Goal: Task Accomplishment & Management: Complete application form

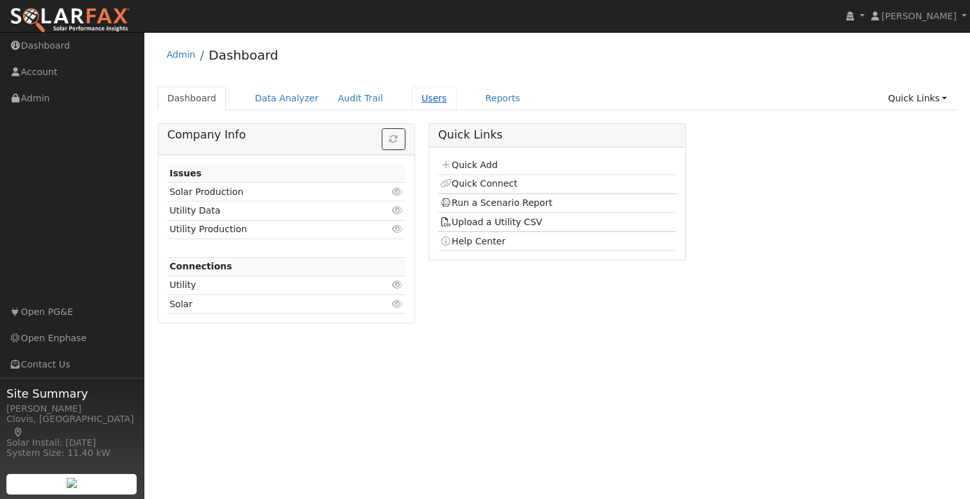
click at [412, 105] on link "Users" at bounding box center [434, 99] width 45 height 24
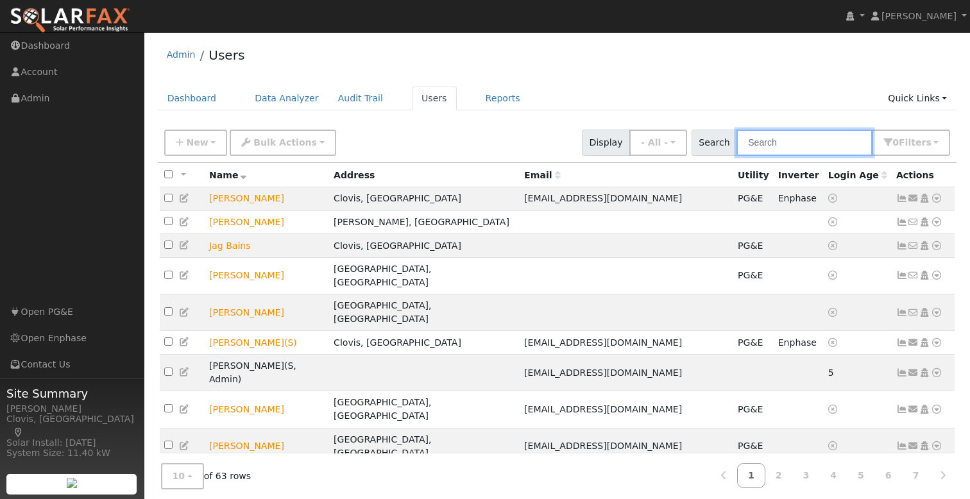
click at [802, 148] on input "text" at bounding box center [805, 143] width 136 height 26
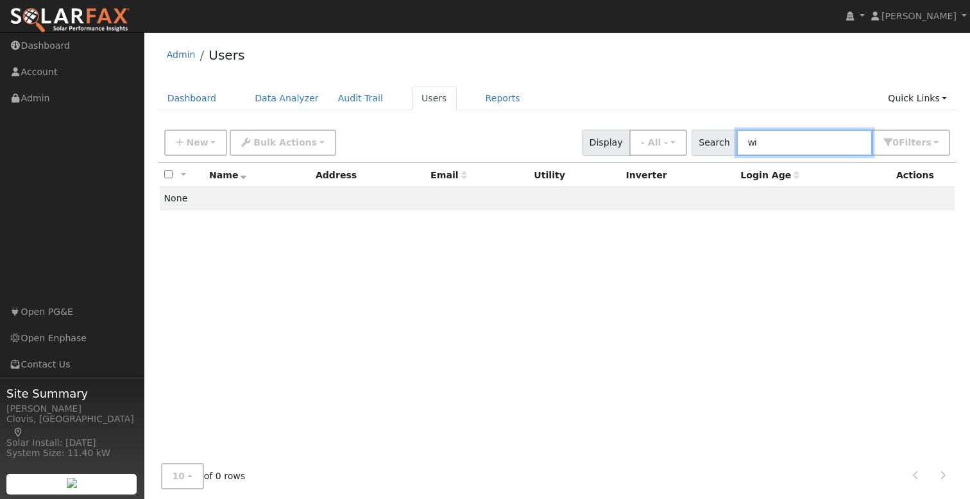
type input "w"
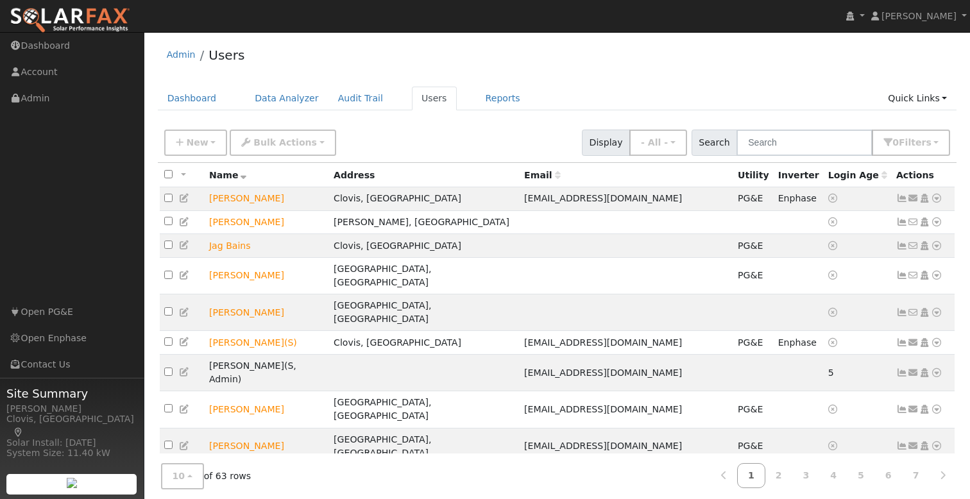
click at [386, 141] on div "New Add User Quick Add Quick Connect Quick Convert Lead Bulk Actions Send Email…" at bounding box center [557, 140] width 791 height 31
click at [189, 146] on span "New" at bounding box center [197, 142] width 22 height 10
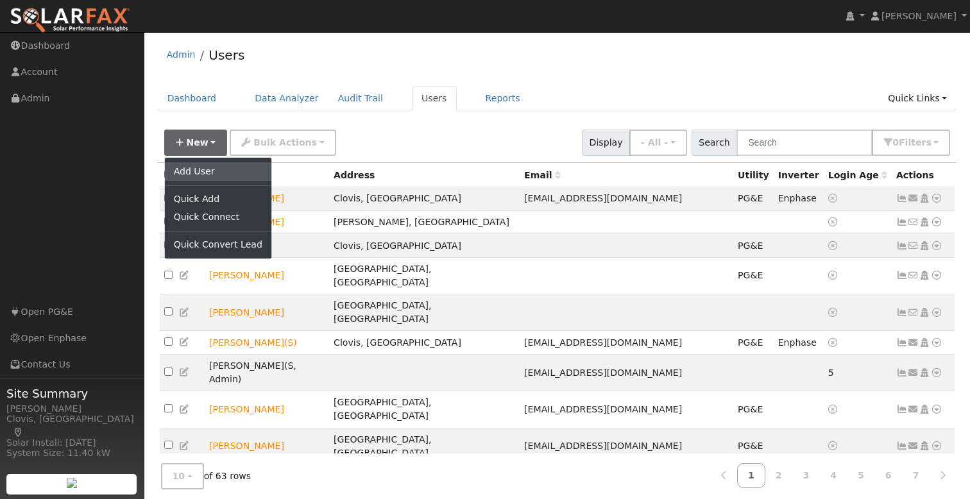
click at [205, 172] on link "Add User" at bounding box center [218, 171] width 107 height 18
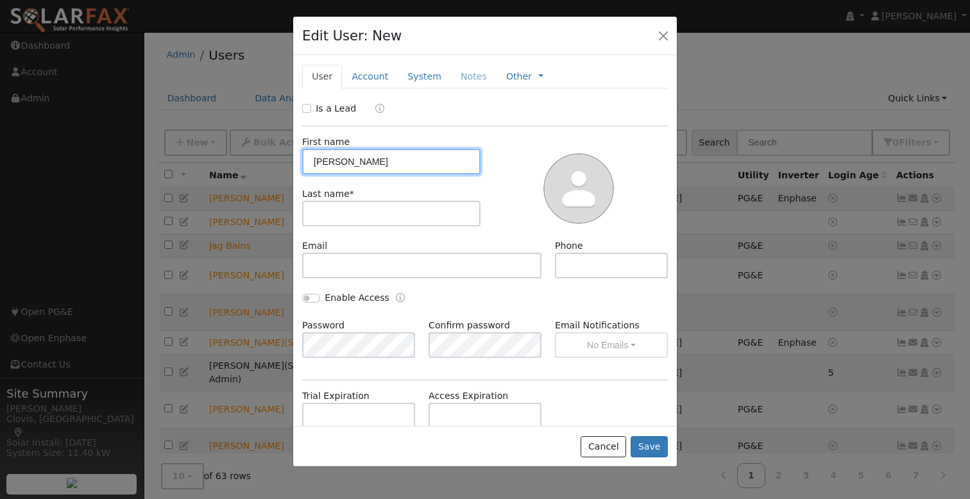
type input "[PERSON_NAME]"
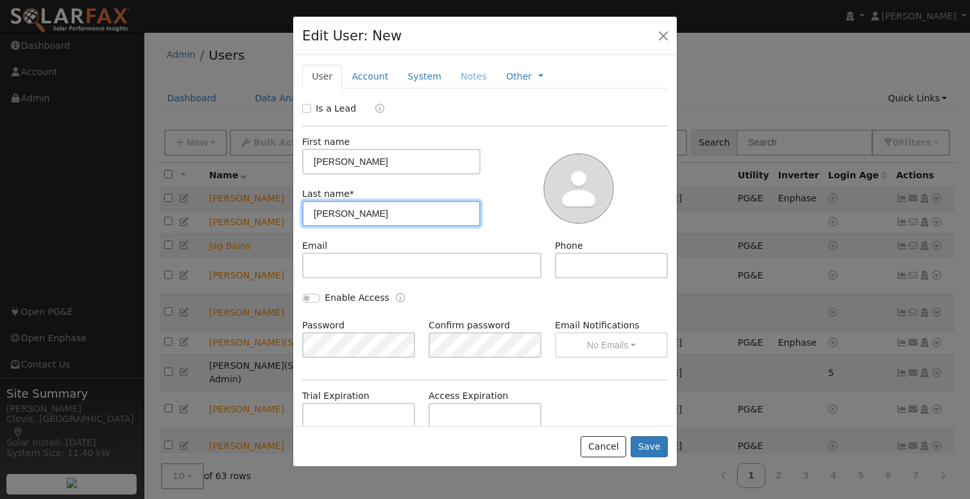
type input "[PERSON_NAME]"
click at [302, 106] on input "Is a Lead" at bounding box center [306, 108] width 9 height 9
checkbox input "true"
click at [367, 76] on link "Account" at bounding box center [370, 77] width 56 height 24
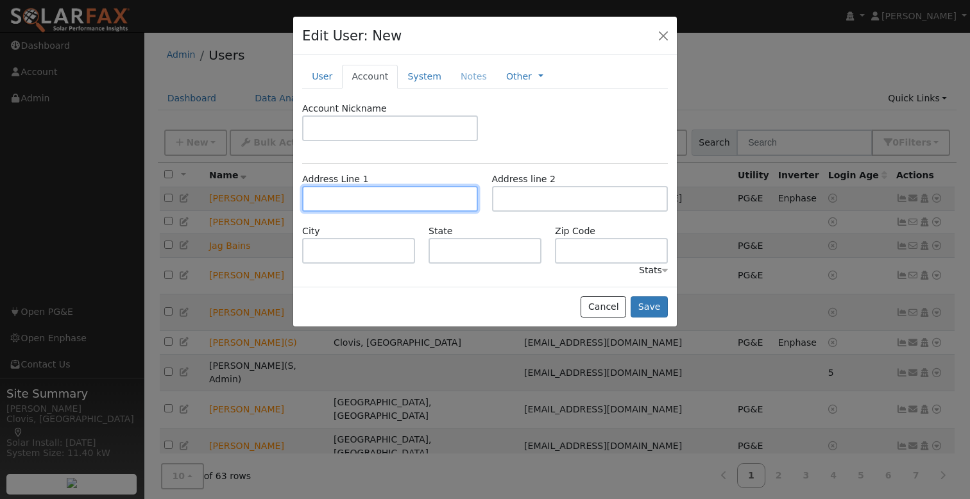
click at [338, 201] on input "text" at bounding box center [390, 199] width 176 height 26
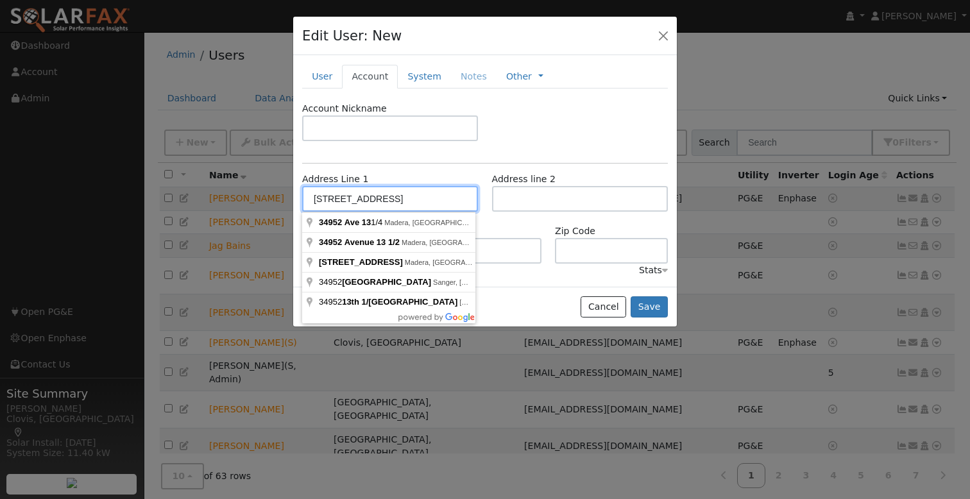
type input "[STREET_ADDRESS]"
type input "Madera"
type input "CA"
type input "93636"
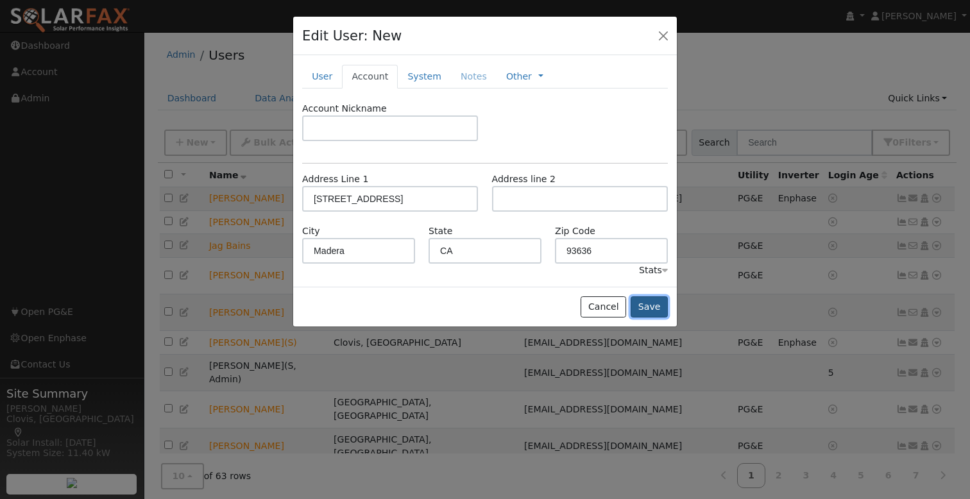
click at [653, 305] on button "Save" at bounding box center [649, 307] width 37 height 22
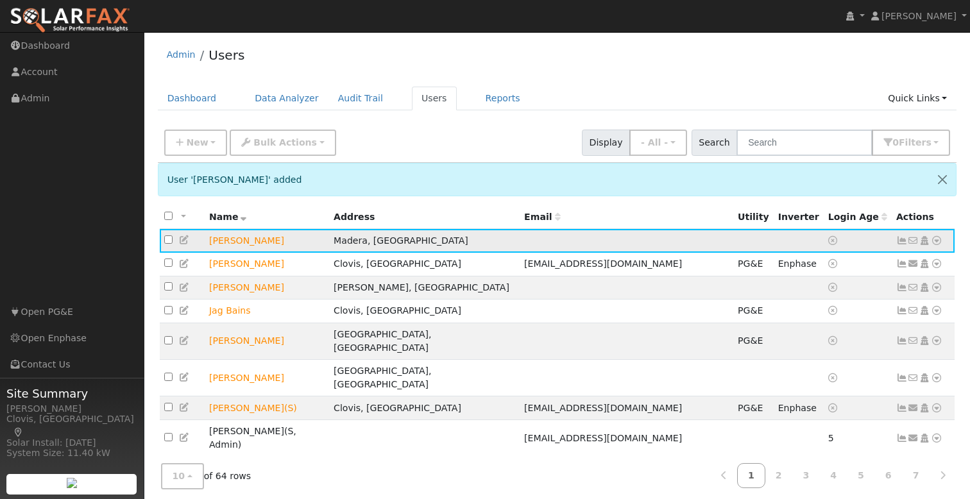
click at [940, 243] on icon at bounding box center [937, 240] width 12 height 9
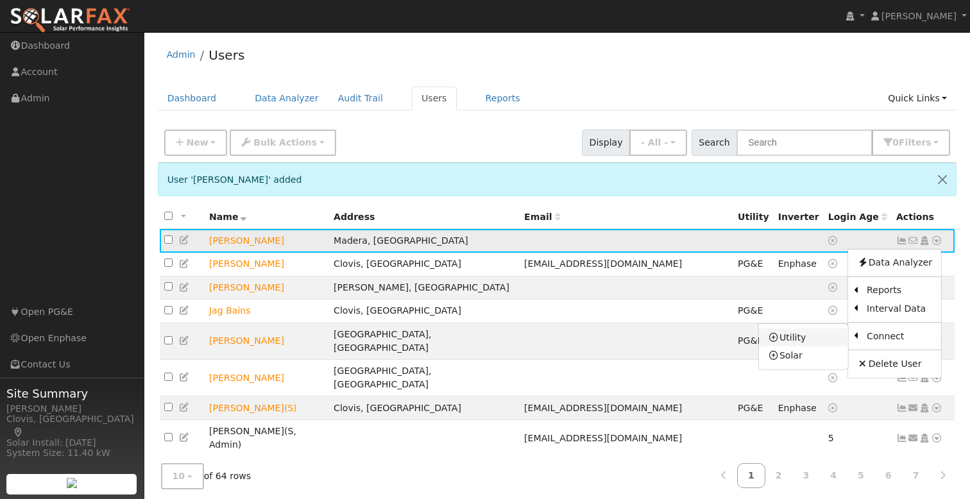
click at [823, 342] on link "Utility" at bounding box center [803, 338] width 89 height 18
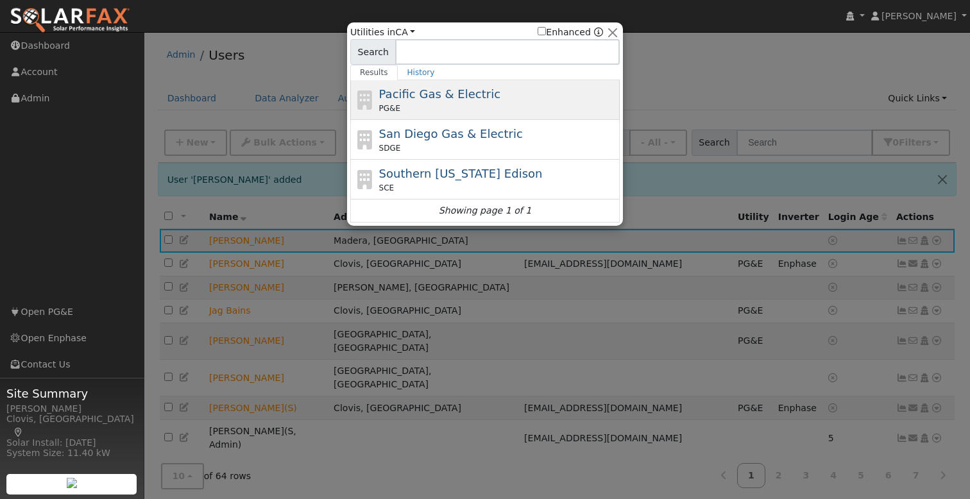
click at [451, 83] on div "Pacific Gas & Electric PG&E" at bounding box center [485, 100] width 270 height 40
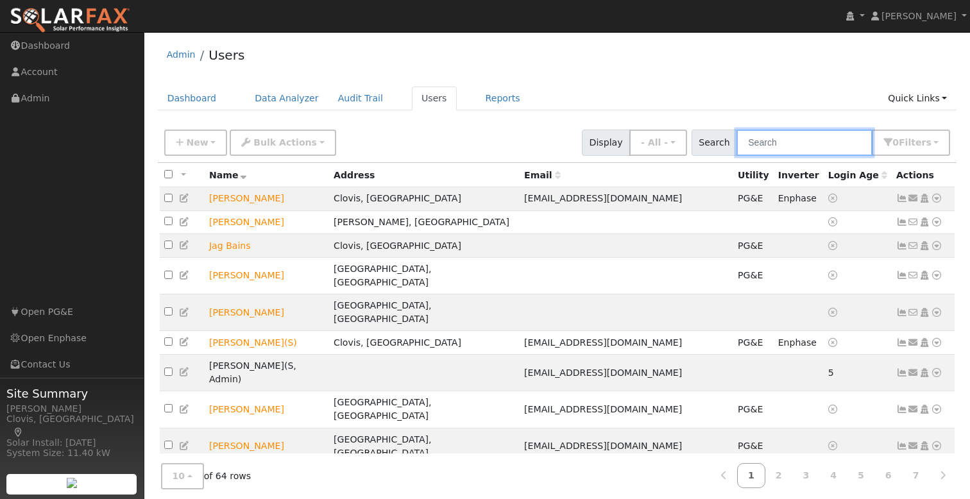
click at [833, 135] on input "text" at bounding box center [805, 143] width 136 height 26
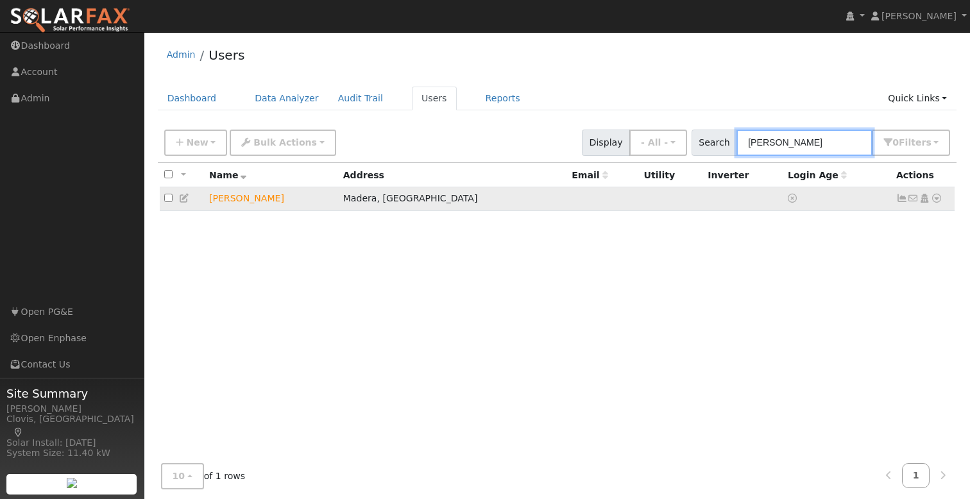
type input "[PERSON_NAME]"
click at [938, 198] on icon at bounding box center [937, 198] width 12 height 9
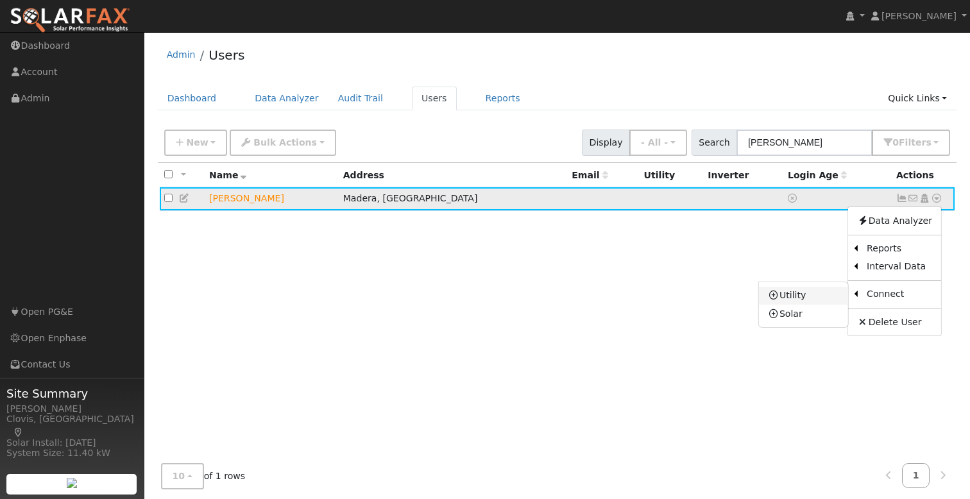
click at [786, 294] on link "Utility" at bounding box center [803, 296] width 89 height 18
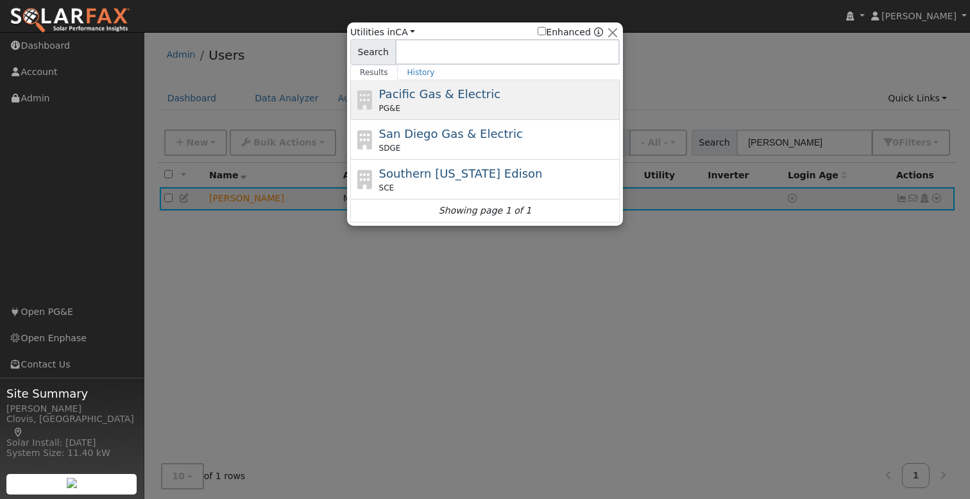
click at [456, 94] on span "Pacific Gas & Electric" at bounding box center [439, 93] width 121 height 13
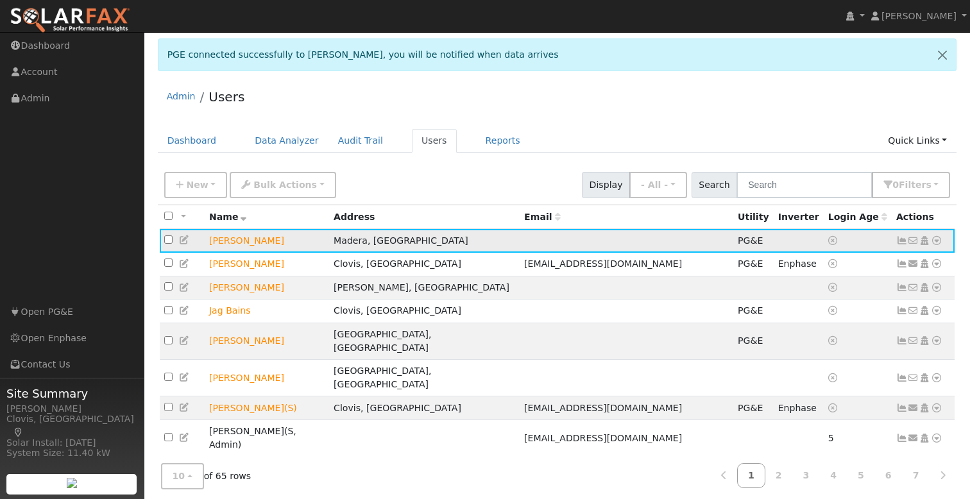
click at [937, 243] on icon at bounding box center [937, 240] width 12 height 9
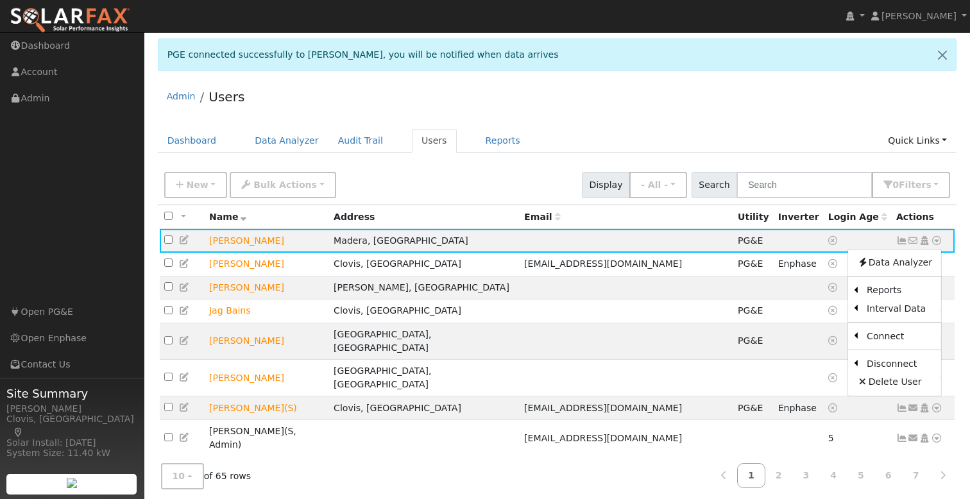
click at [799, 135] on ul "Dashboard Data Analyzer Audit Trail Users Reports Quick Links Quick Add Quick C…" at bounding box center [558, 141] width 800 height 24
